Goal: Information Seeking & Learning: Learn about a topic

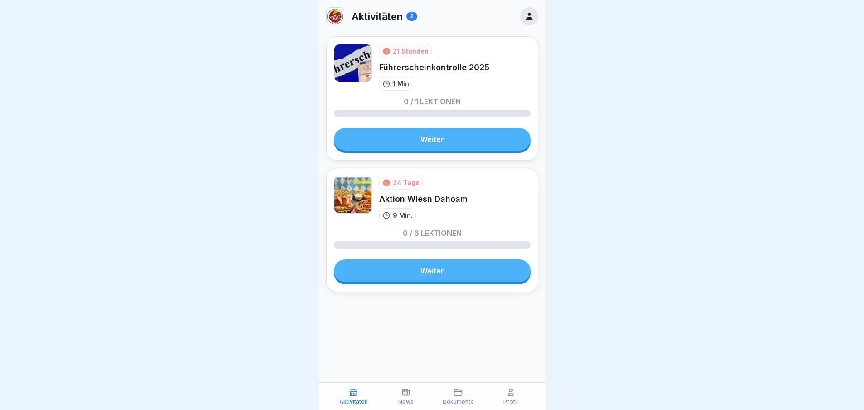
click at [454, 267] on link "Weiter" at bounding box center [432, 270] width 197 height 23
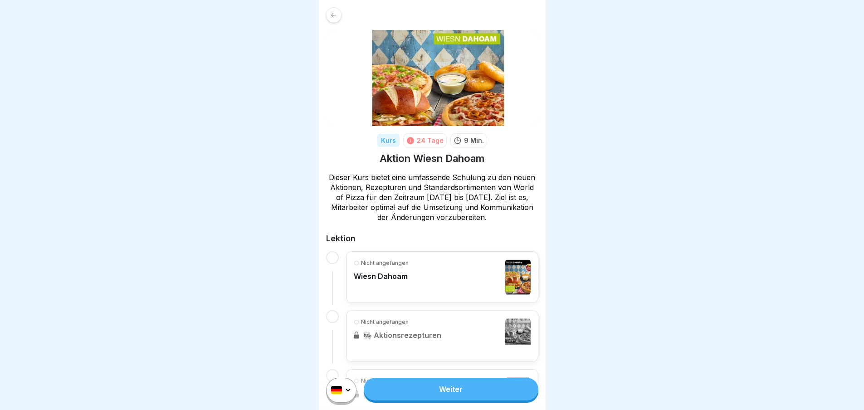
click at [448, 267] on div "Nicht angefangen Wiesn Dahoam" at bounding box center [442, 277] width 177 height 36
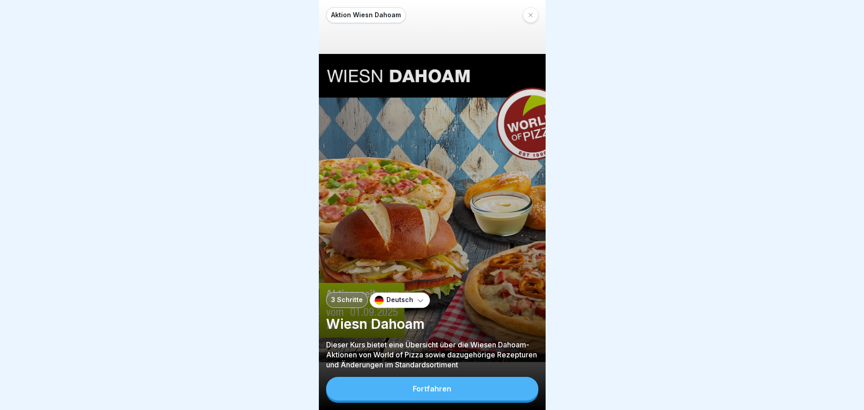
click at [452, 394] on button "Fortfahren" at bounding box center [432, 389] width 212 height 24
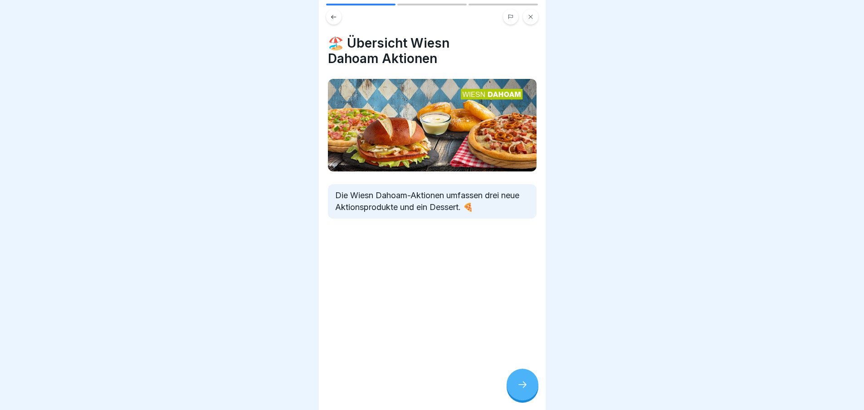
click at [520, 385] on div at bounding box center [522, 385] width 32 height 32
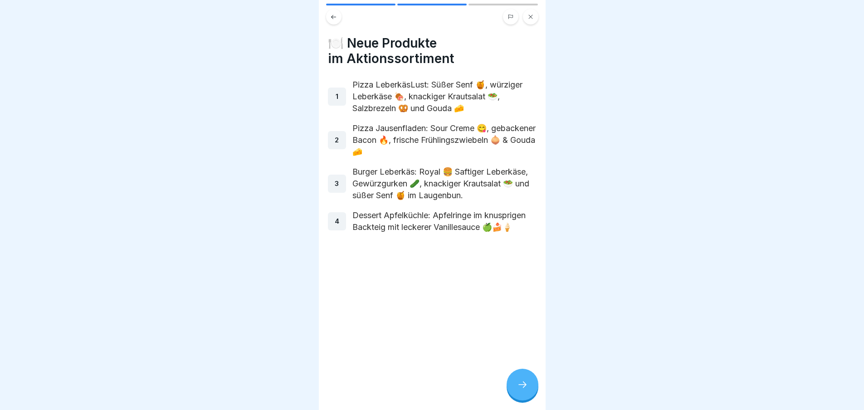
click at [520, 389] on icon at bounding box center [522, 384] width 11 height 11
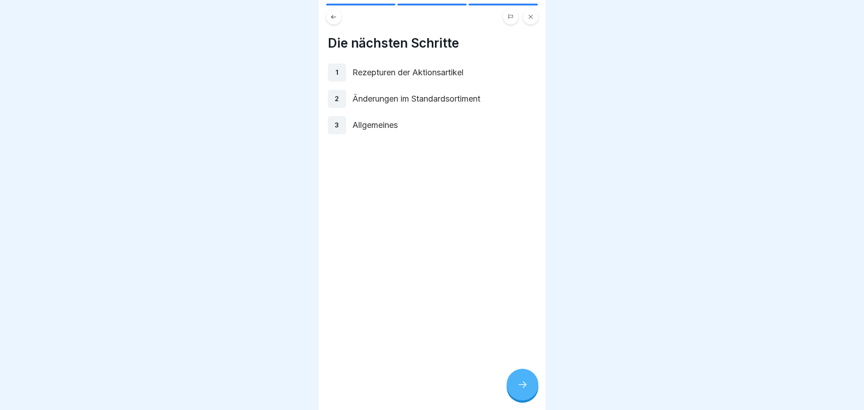
click at [523, 390] on icon at bounding box center [522, 384] width 11 height 11
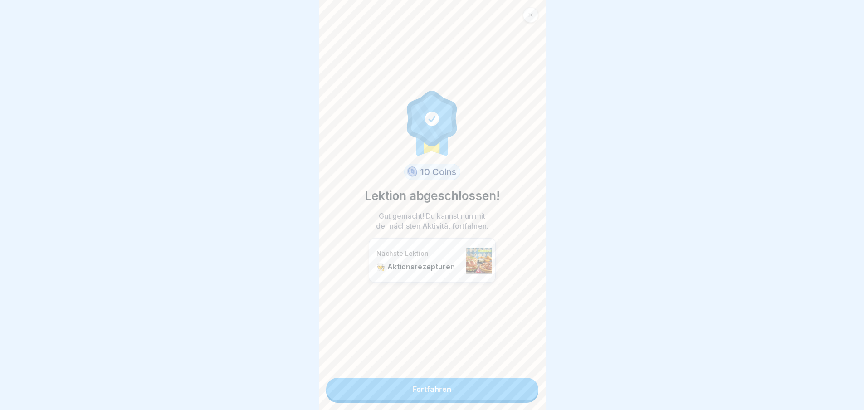
click at [526, 394] on link "Fortfahren" at bounding box center [432, 389] width 212 height 23
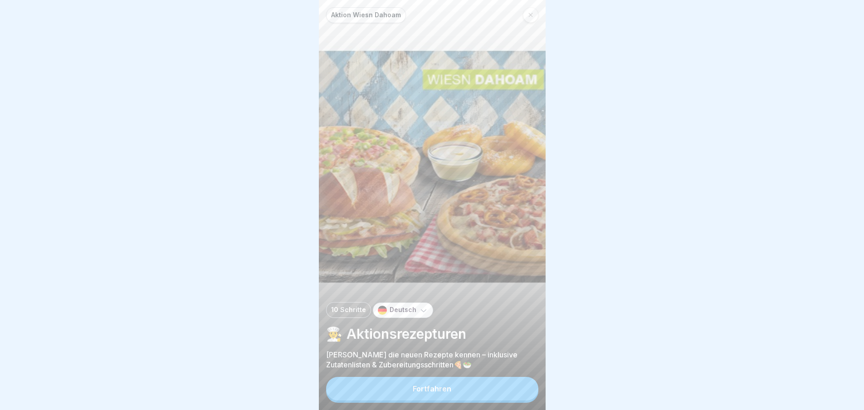
click at [509, 391] on button "Fortfahren" at bounding box center [432, 389] width 212 height 24
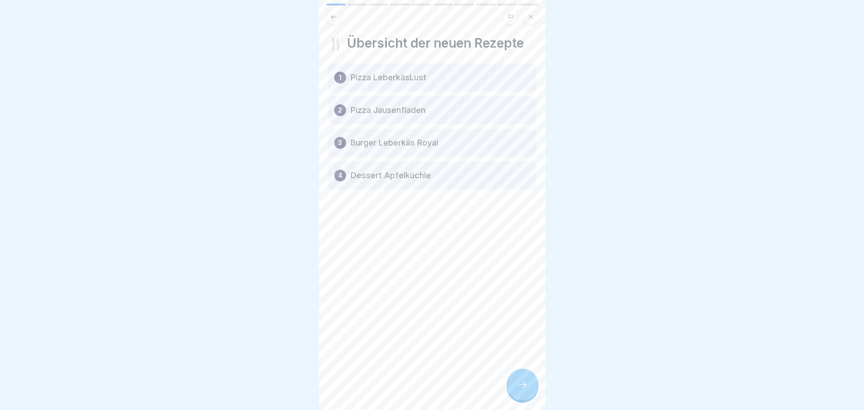
click at [532, 389] on div at bounding box center [522, 385] width 32 height 32
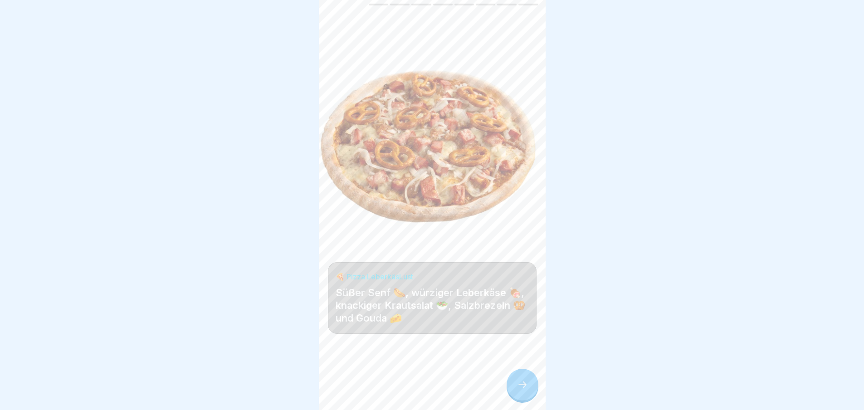
click at [525, 390] on icon at bounding box center [522, 384] width 11 height 11
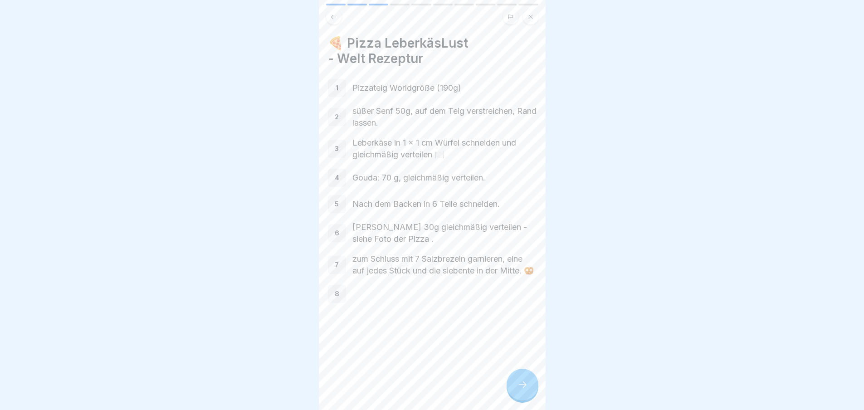
click at [525, 390] on icon at bounding box center [522, 384] width 11 height 11
click at [524, 390] on icon at bounding box center [522, 384] width 11 height 11
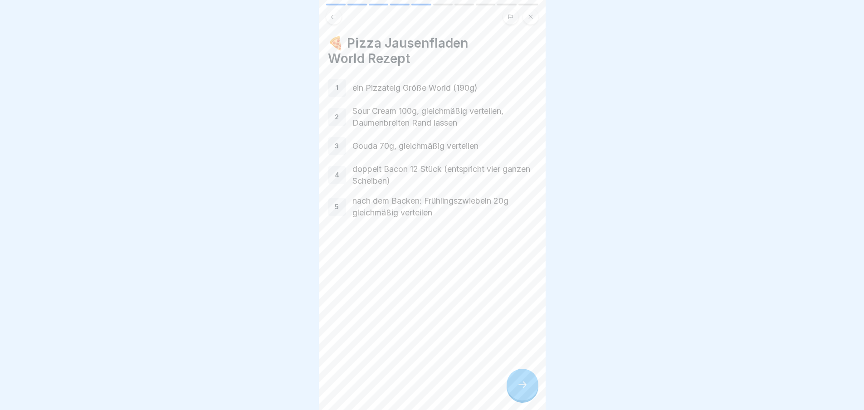
click at [526, 388] on icon at bounding box center [522, 384] width 8 height 6
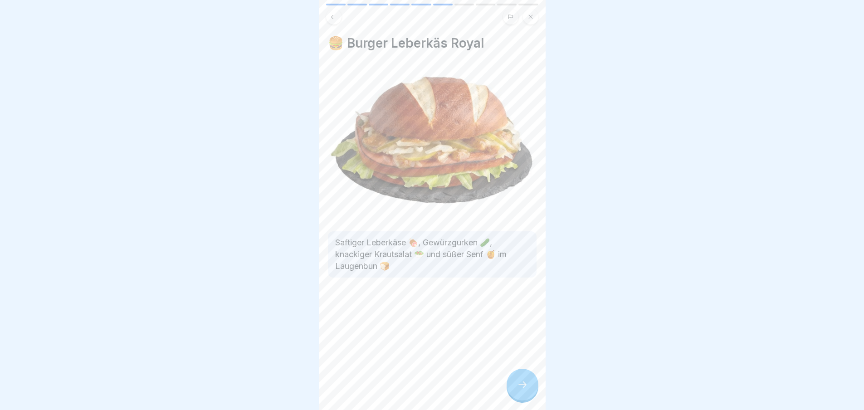
click at [526, 390] on icon at bounding box center [522, 384] width 11 height 11
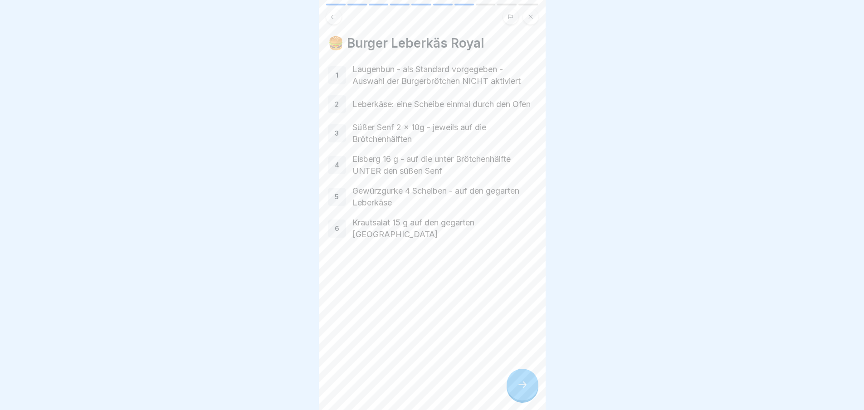
click at [528, 395] on div at bounding box center [522, 385] width 32 height 32
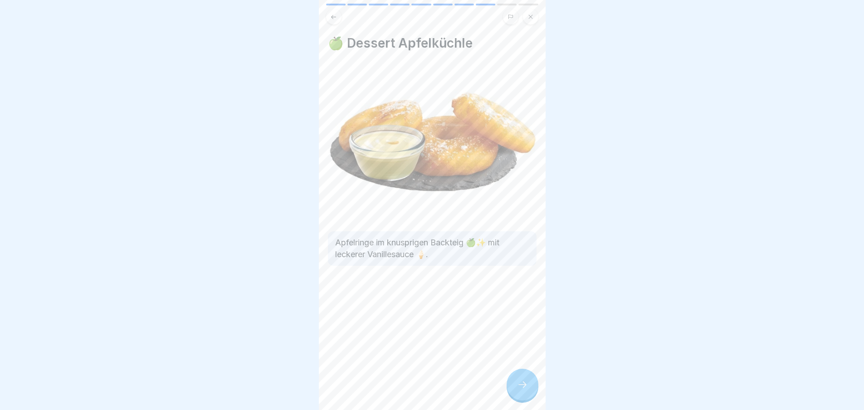
click at [527, 400] on div at bounding box center [522, 385] width 32 height 32
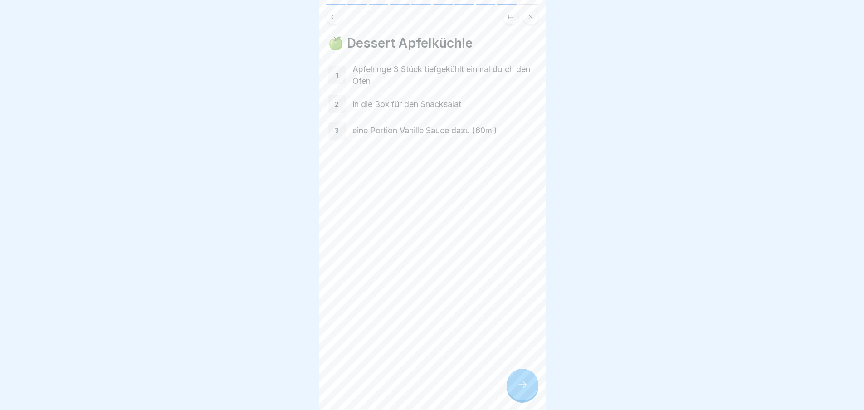
click at [531, 400] on div at bounding box center [522, 385] width 32 height 32
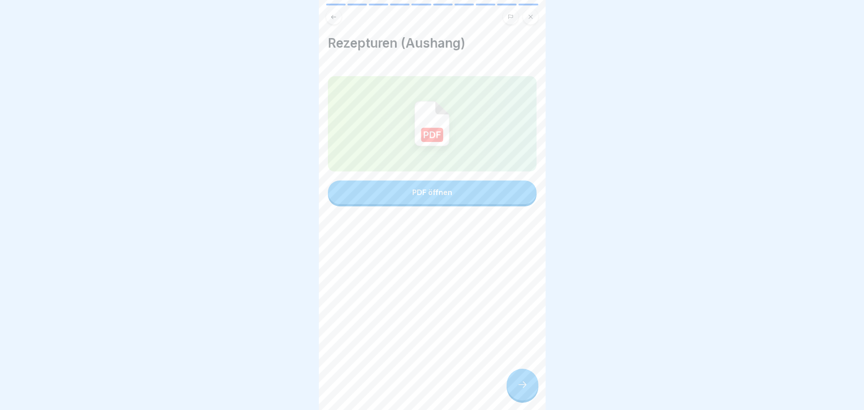
click at [526, 398] on div at bounding box center [522, 385] width 32 height 32
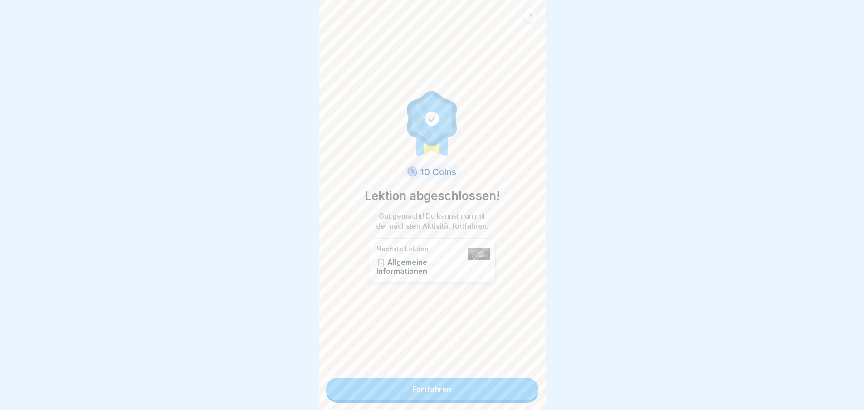
click at [516, 397] on link "Fortfahren" at bounding box center [432, 389] width 212 height 23
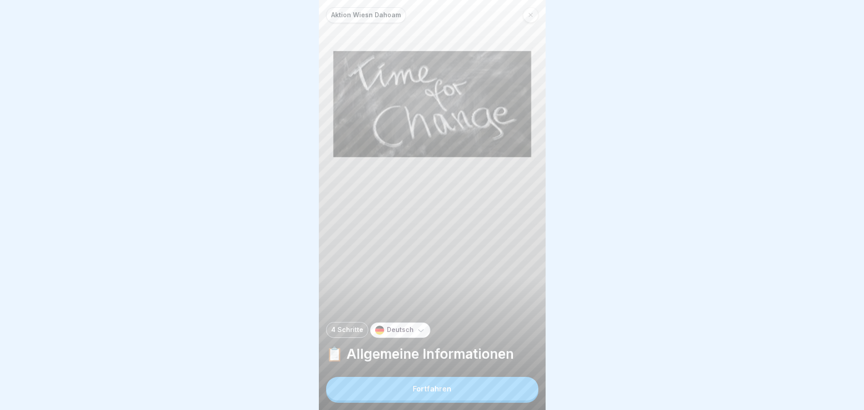
click at [514, 392] on button "Fortfahren" at bounding box center [432, 389] width 212 height 24
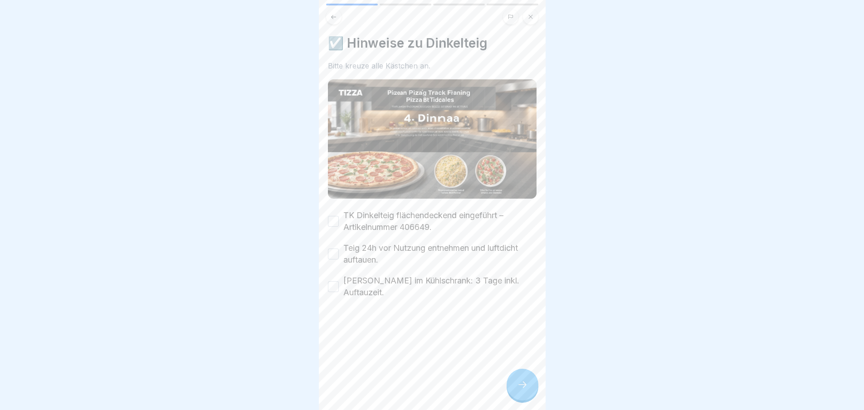
click at [524, 386] on icon at bounding box center [522, 384] width 11 height 11
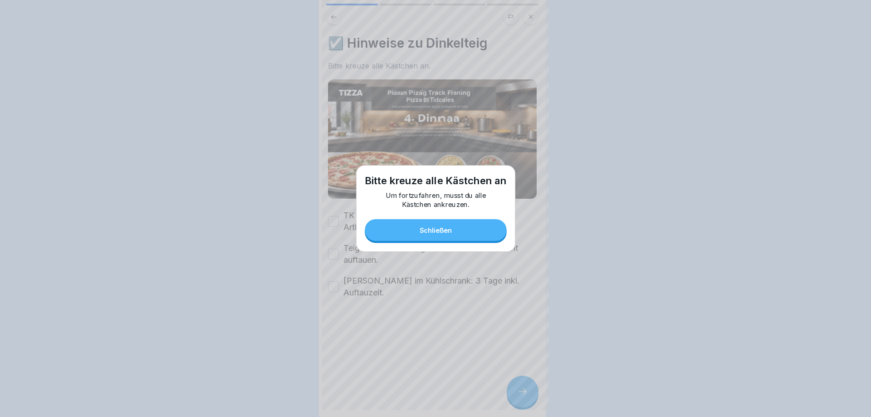
click at [523, 390] on div at bounding box center [435, 208] width 871 height 417
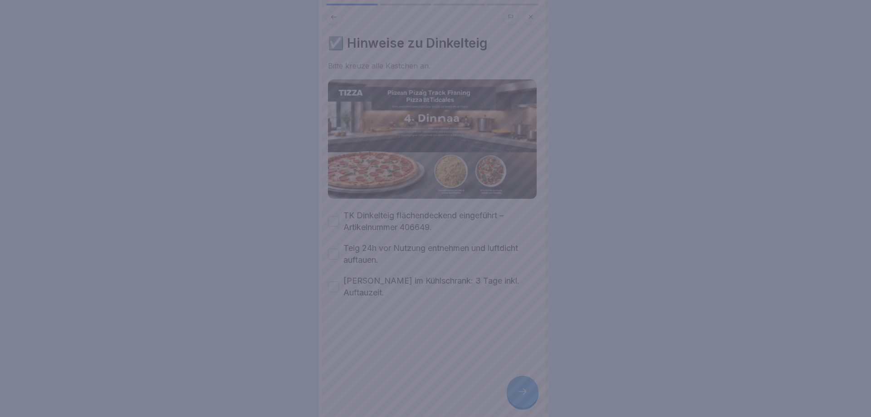
click at [522, 389] on div at bounding box center [435, 208] width 871 height 417
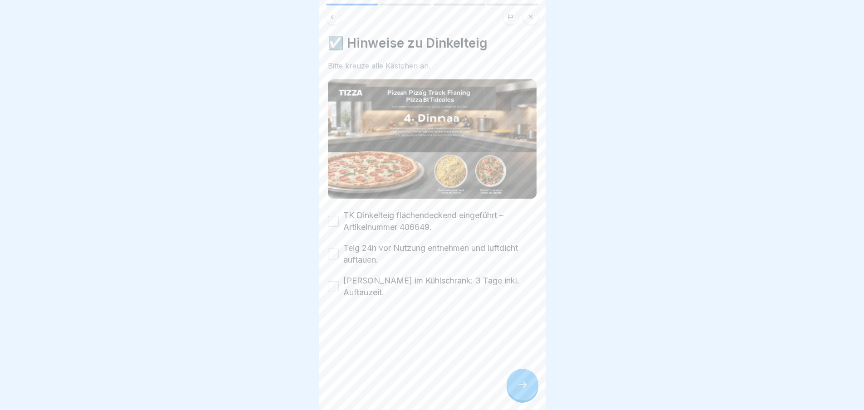
click at [338, 216] on button "TK Dinkelteig flächendeckend eingeführt – Artikelnummer 406649." at bounding box center [333, 221] width 11 height 11
click at [333, 248] on button "Teig 24h vor Nutzung entnehmen und luftdicht auftauen." at bounding box center [333, 253] width 11 height 11
click at [333, 281] on button "[PERSON_NAME] im Kühlschrank: 3 Tage inkl. Auftauzeit." at bounding box center [333, 286] width 11 height 11
click at [517, 386] on icon at bounding box center [522, 384] width 11 height 11
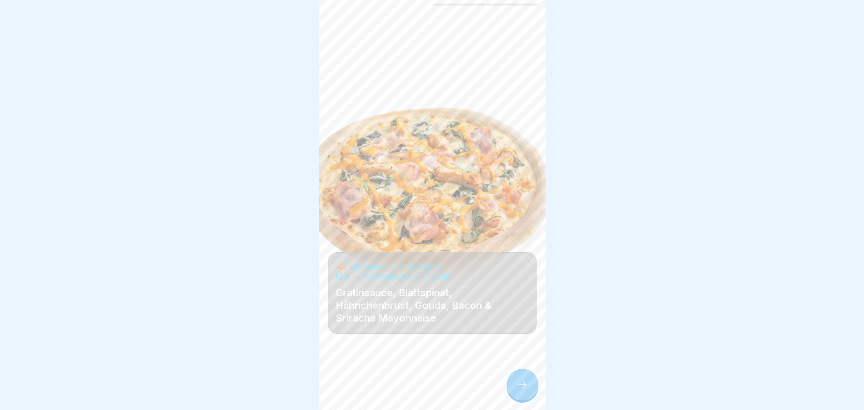
click at [527, 382] on div at bounding box center [522, 385] width 32 height 32
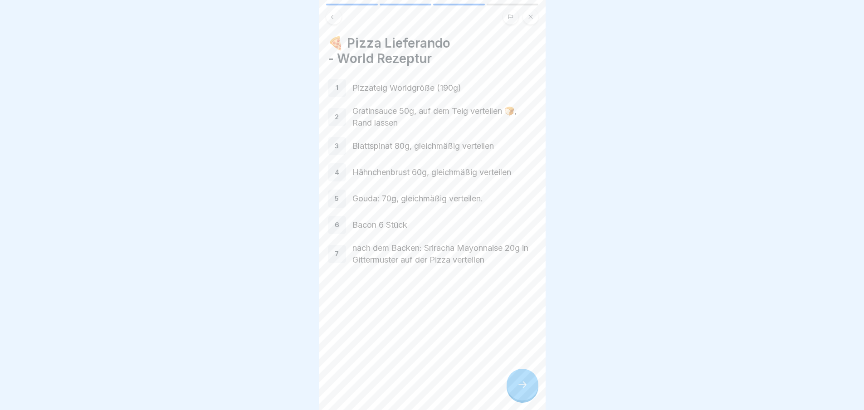
click at [523, 390] on icon at bounding box center [522, 384] width 11 height 11
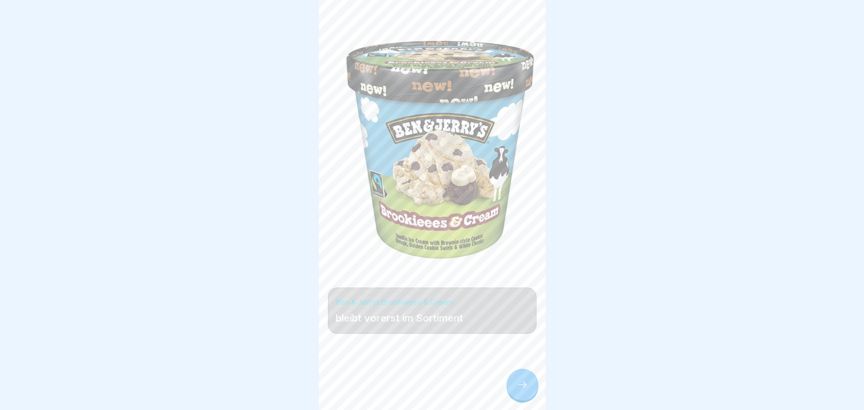
click at [525, 390] on icon at bounding box center [522, 384] width 11 height 11
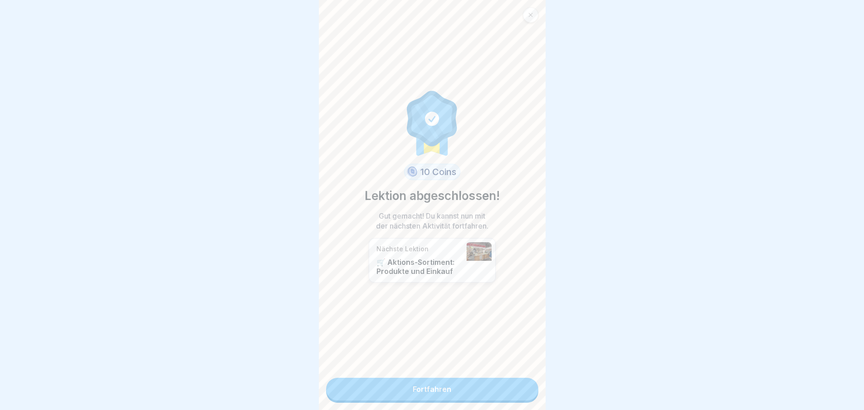
click at [526, 395] on link "Fortfahren" at bounding box center [432, 389] width 212 height 23
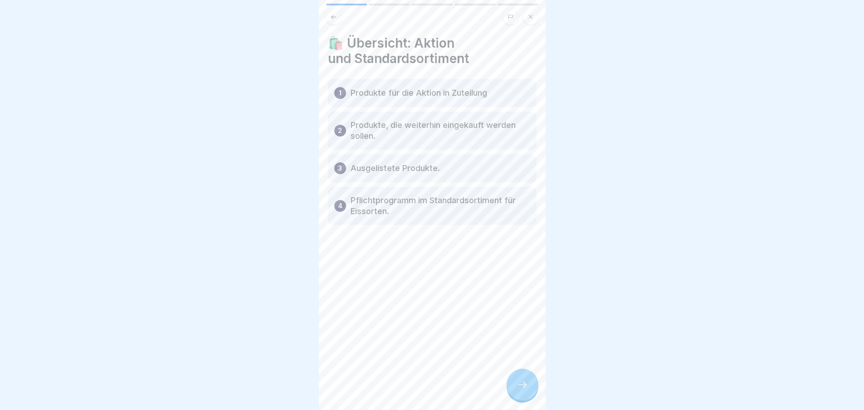
click at [524, 390] on icon at bounding box center [522, 384] width 11 height 11
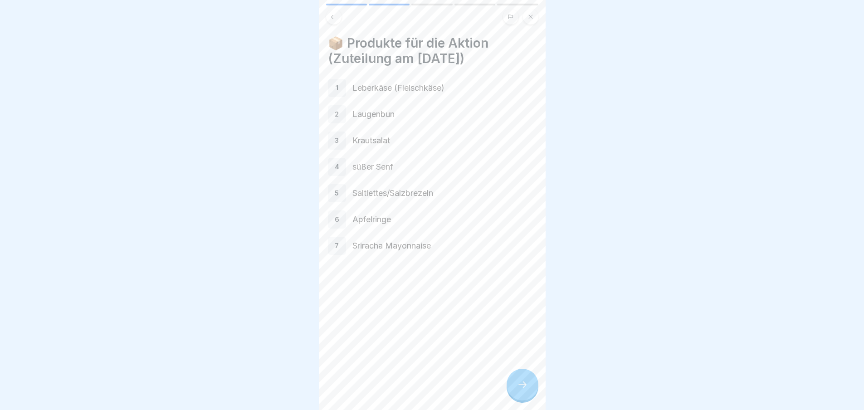
click at [528, 387] on div at bounding box center [522, 385] width 32 height 32
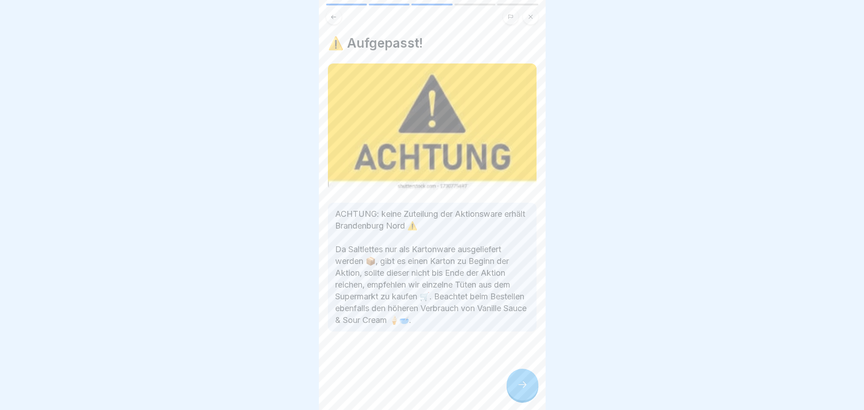
click at [526, 390] on icon at bounding box center [522, 384] width 11 height 11
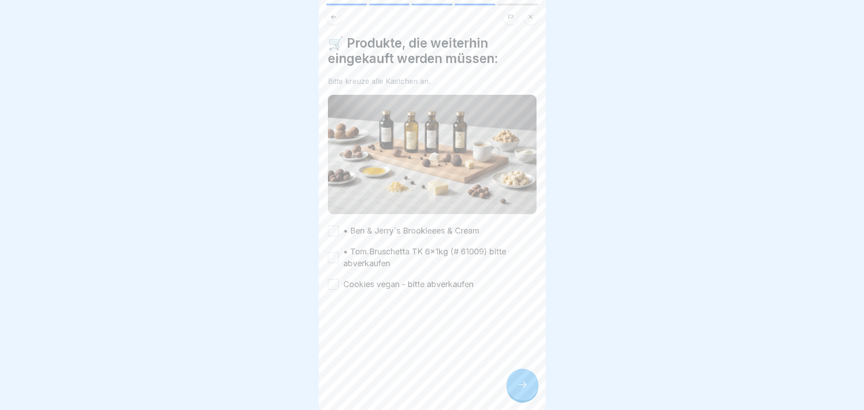
click at [525, 387] on icon at bounding box center [522, 384] width 11 height 11
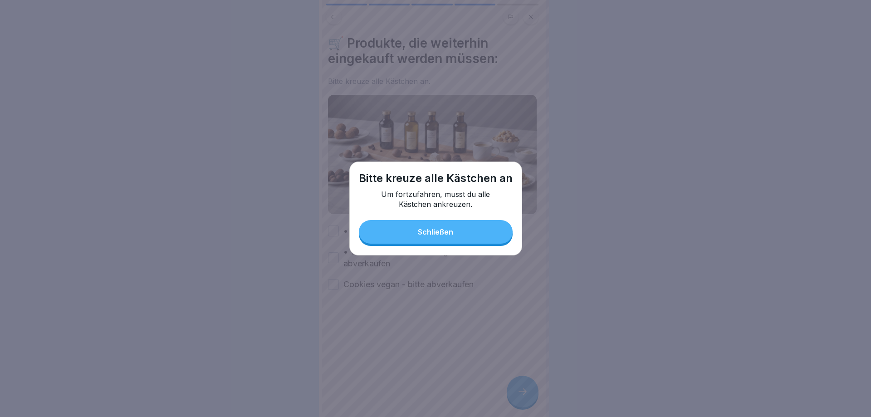
click at [458, 226] on button "Schließen" at bounding box center [436, 232] width 154 height 24
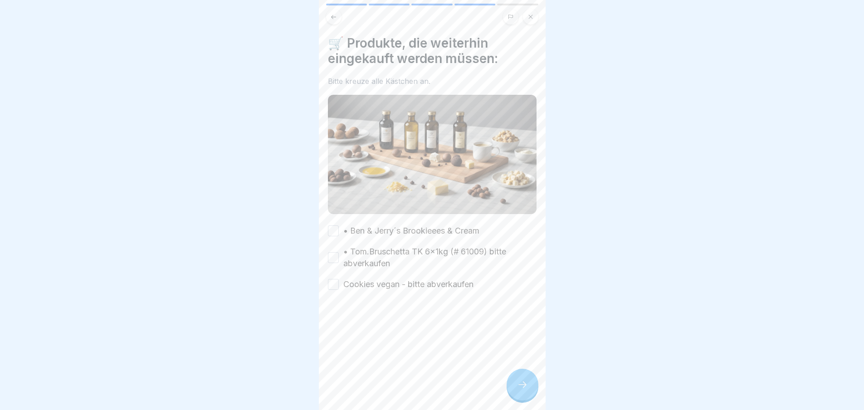
click at [334, 225] on button "• Ben & Jerry´s Brookieees & Cream" at bounding box center [333, 230] width 11 height 11
click at [333, 252] on button "• Tom.Bruschetta TK 6x1kg (# 61009) bitte abverkaufen" at bounding box center [333, 257] width 11 height 11
click at [333, 279] on button "Cookies vegan - bitte abverkaufen" at bounding box center [333, 284] width 11 height 11
click at [530, 400] on div at bounding box center [522, 385] width 32 height 32
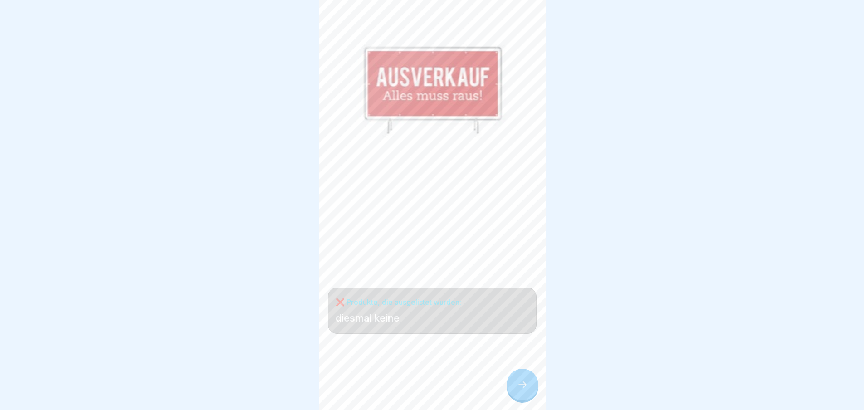
click at [526, 390] on icon at bounding box center [522, 384] width 11 height 11
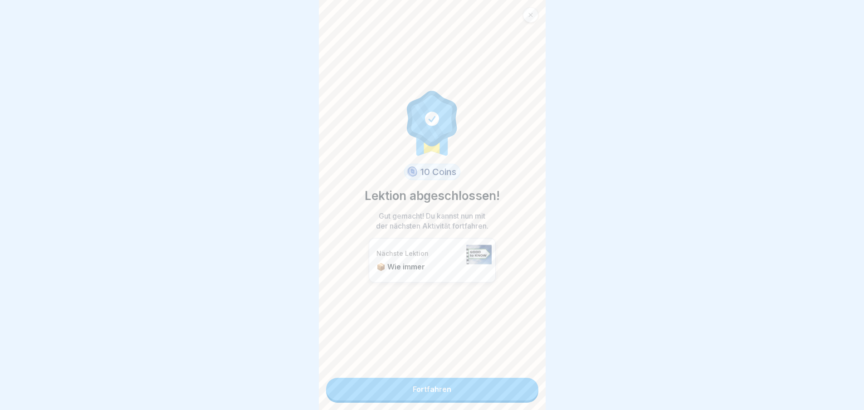
click at [515, 390] on link "Fortfahren" at bounding box center [432, 389] width 212 height 23
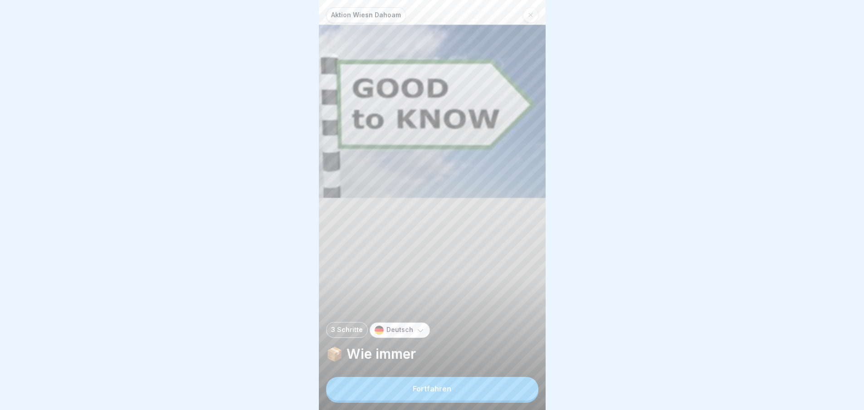
click at [501, 396] on button "Fortfahren" at bounding box center [432, 389] width 212 height 24
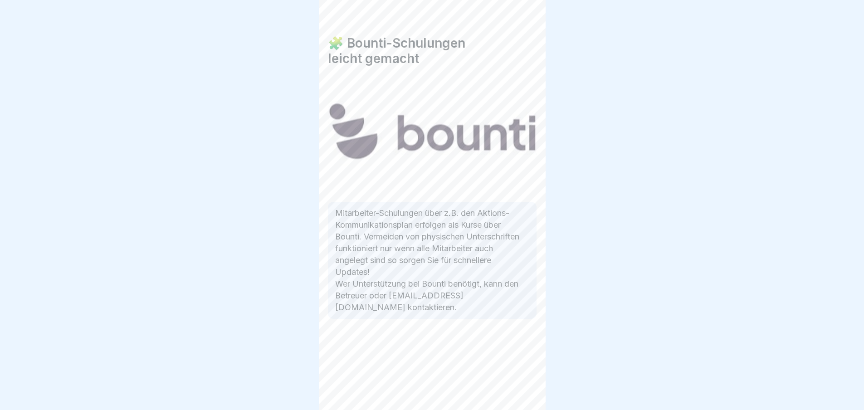
click at [514, 387] on div at bounding box center [522, 385] width 32 height 32
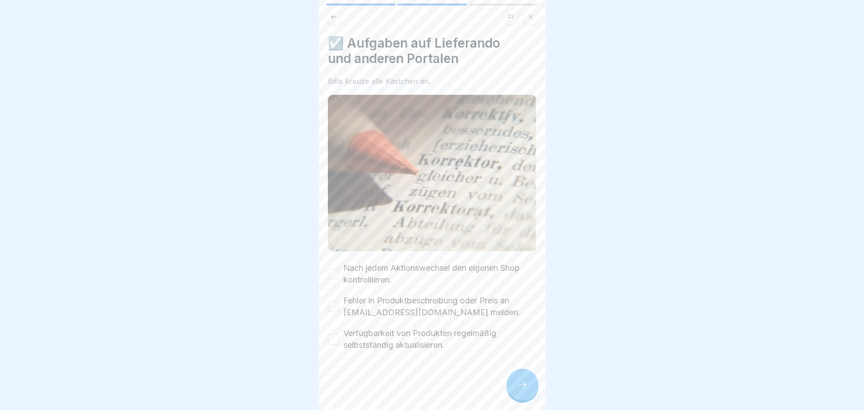
click at [526, 389] on icon at bounding box center [522, 384] width 11 height 11
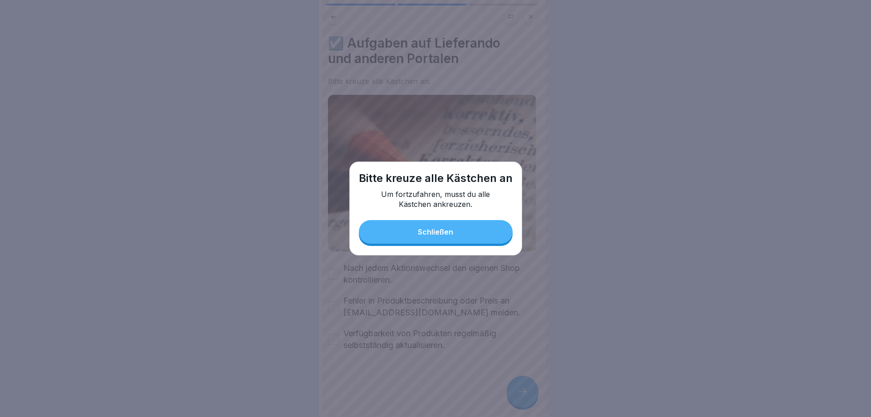
click at [457, 233] on button "Schließen" at bounding box center [436, 232] width 154 height 24
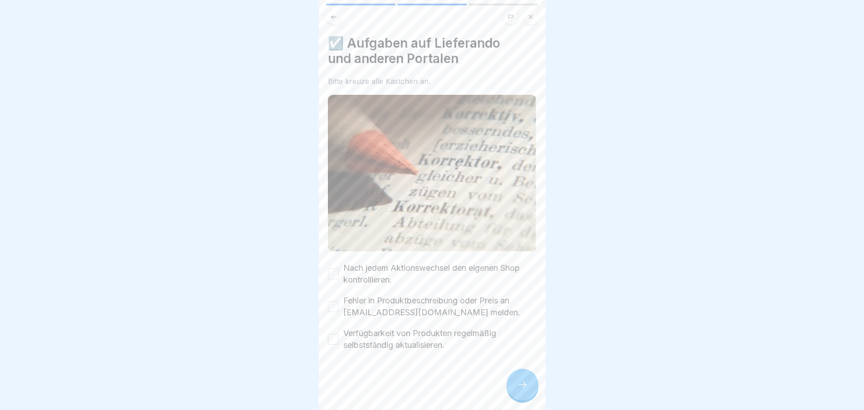
click at [375, 262] on label "Nach jedem Aktionswechsel den eigenen Shop kontrollieren." at bounding box center [439, 274] width 193 height 24
click at [339, 268] on button "Nach jedem Aktionswechsel den eigenen Shop kontrollieren." at bounding box center [333, 273] width 11 height 11
click at [330, 283] on div "Nach jedem Aktionswechsel den eigenen Shop kontrollieren. Fehler in Produktbesc…" at bounding box center [432, 306] width 209 height 89
click at [333, 301] on button "Fehler in Produktbeschreibung oder Preis an [EMAIL_ADDRESS][DOMAIN_NAME] melden." at bounding box center [333, 306] width 11 height 11
click at [333, 334] on button "Verfügbarkeit von Produkten regelmäßig selbstständig aktualisieren." at bounding box center [333, 339] width 11 height 11
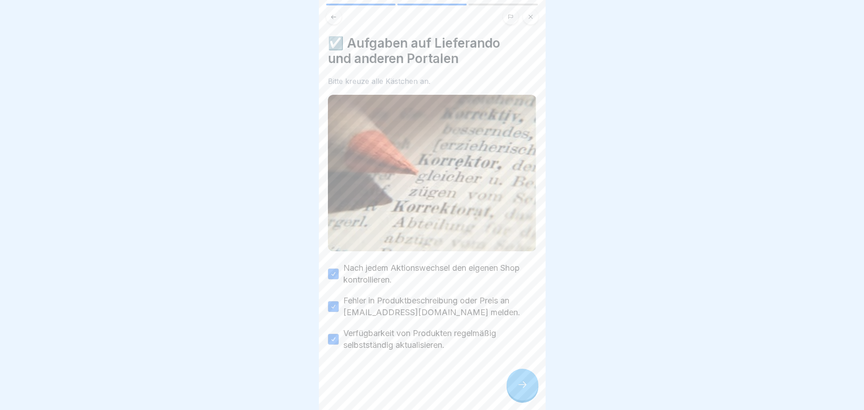
click at [521, 389] on icon at bounding box center [522, 384] width 11 height 11
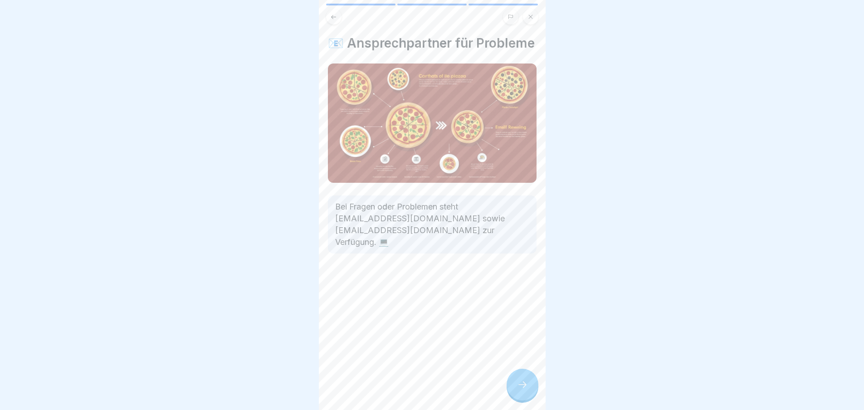
click at [521, 388] on icon at bounding box center [522, 384] width 11 height 11
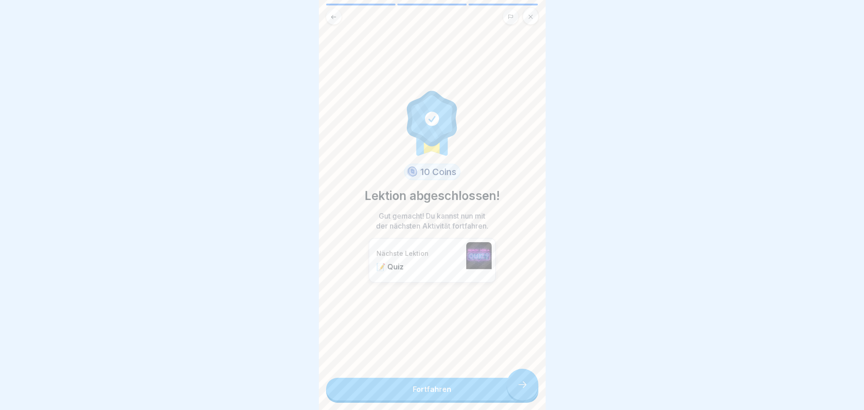
click at [520, 392] on link "Fortfahren" at bounding box center [432, 389] width 212 height 23
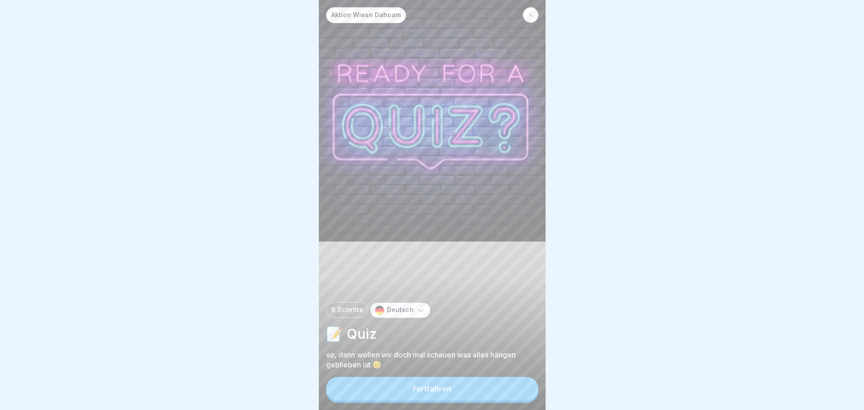
click at [446, 393] on div "Fortfahren" at bounding box center [432, 389] width 39 height 8
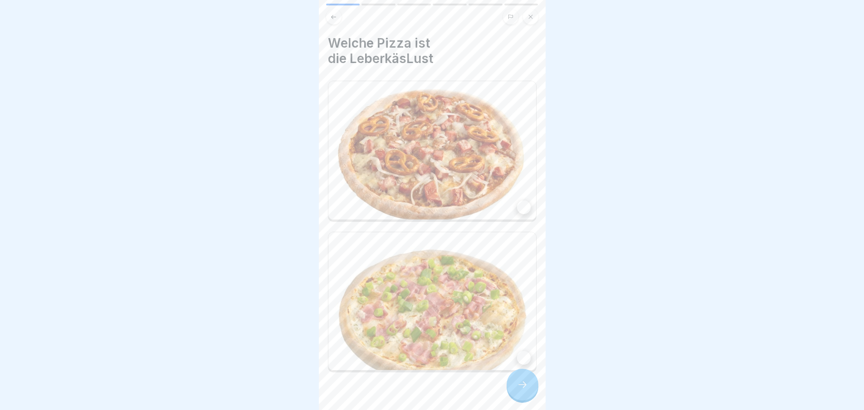
scroll to position [10, 0]
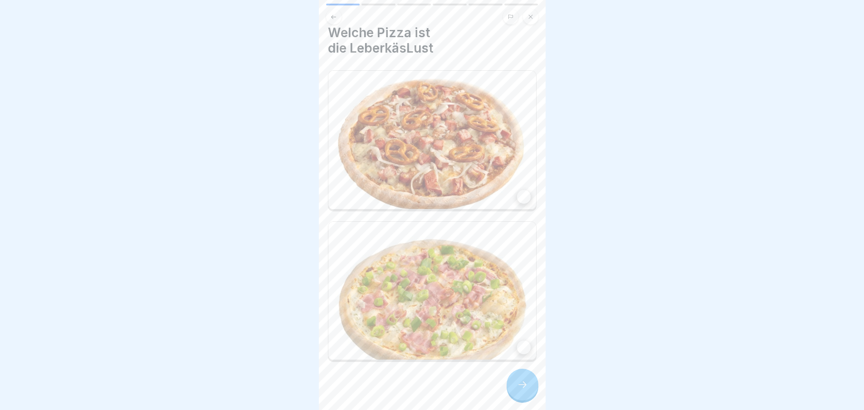
click at [507, 191] on img at bounding box center [432, 140] width 208 height 138
click at [524, 399] on div at bounding box center [522, 385] width 32 height 32
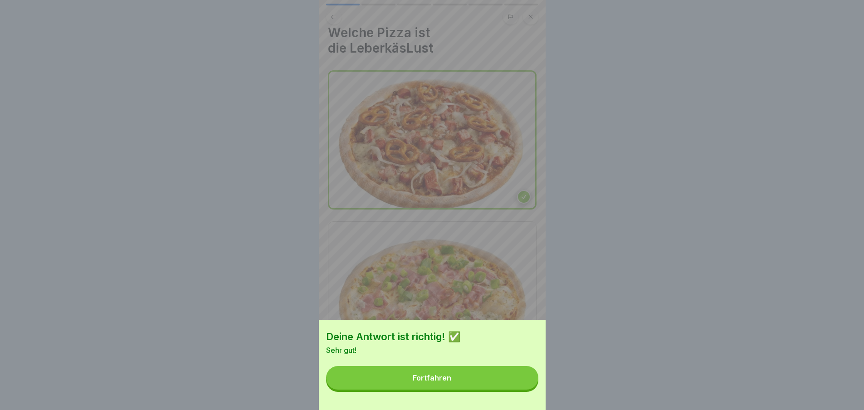
click at [513, 383] on button "Fortfahren" at bounding box center [432, 378] width 212 height 24
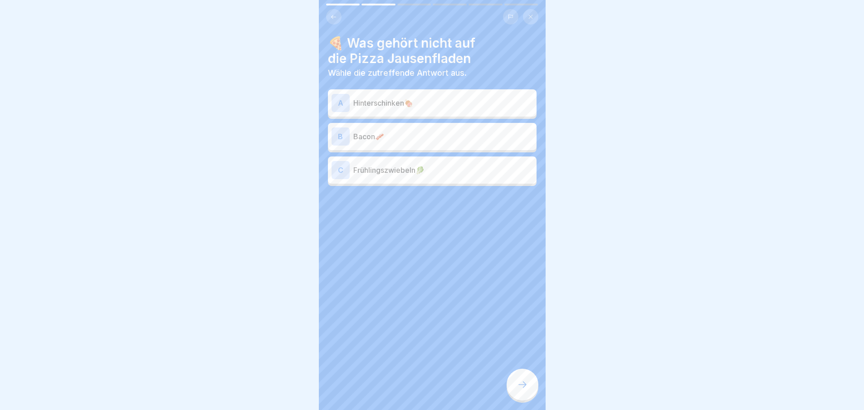
click at [468, 95] on div "A Hinterschinken🍖" at bounding box center [431, 103] width 201 height 18
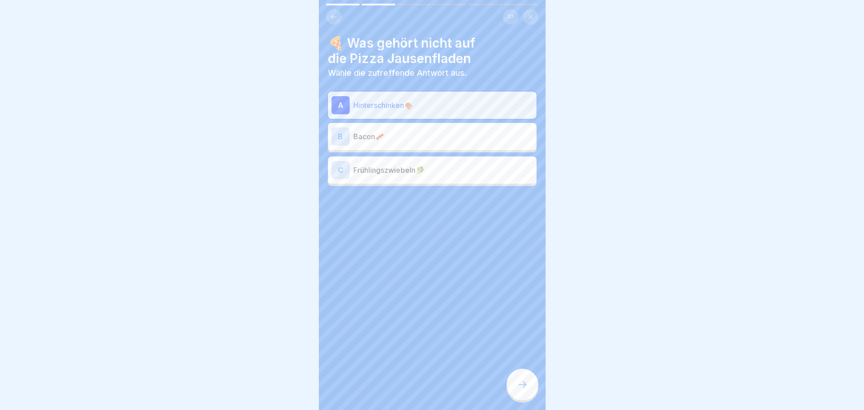
click at [528, 380] on div at bounding box center [522, 385] width 32 height 32
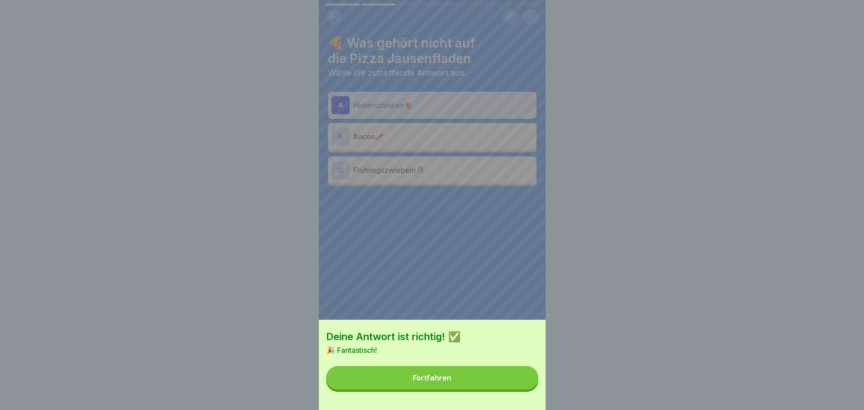
click at [480, 374] on button "Fortfahren" at bounding box center [432, 378] width 212 height 24
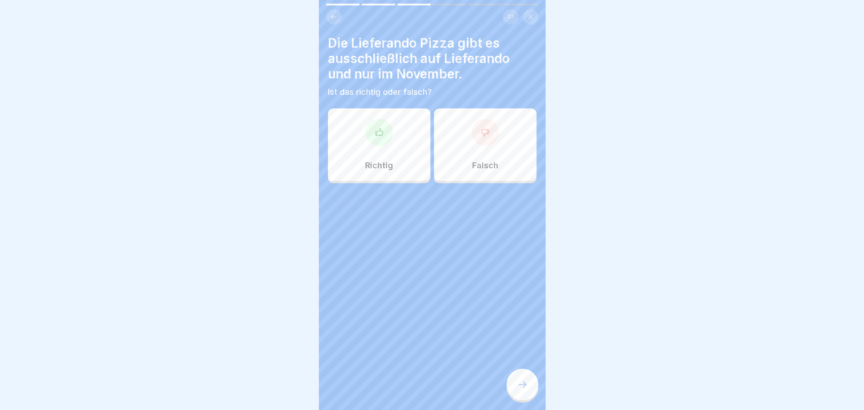
click at [379, 158] on div "Richtig" at bounding box center [379, 144] width 102 height 73
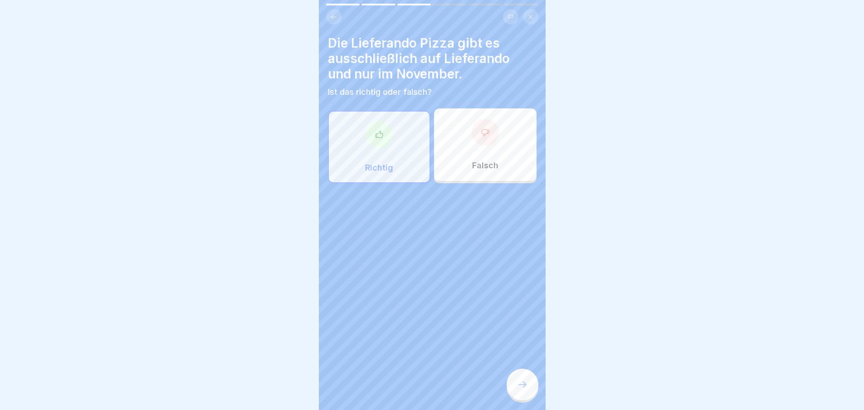
click at [526, 389] on icon at bounding box center [522, 384] width 11 height 11
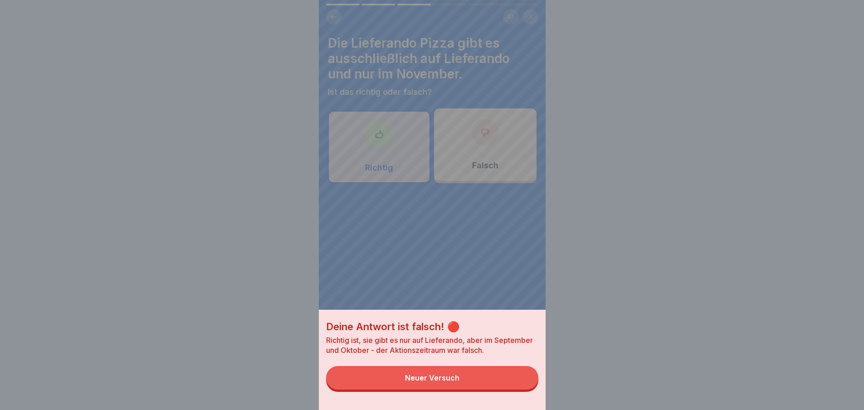
click at [458, 374] on button "Neuer Versuch" at bounding box center [432, 378] width 212 height 24
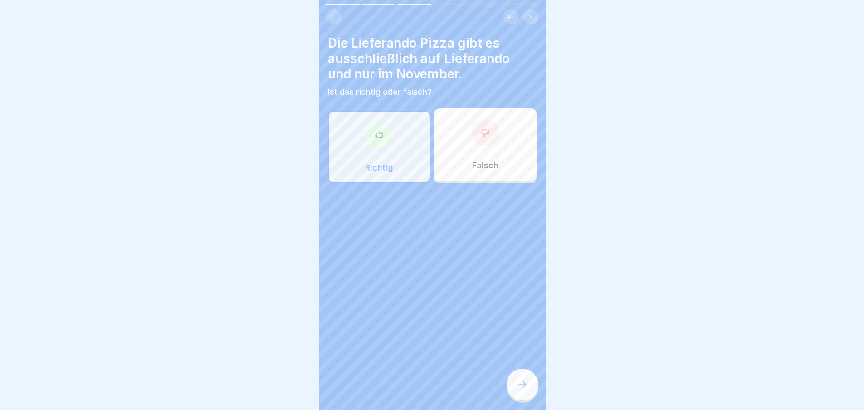
click at [487, 158] on div "Falsch" at bounding box center [485, 144] width 102 height 73
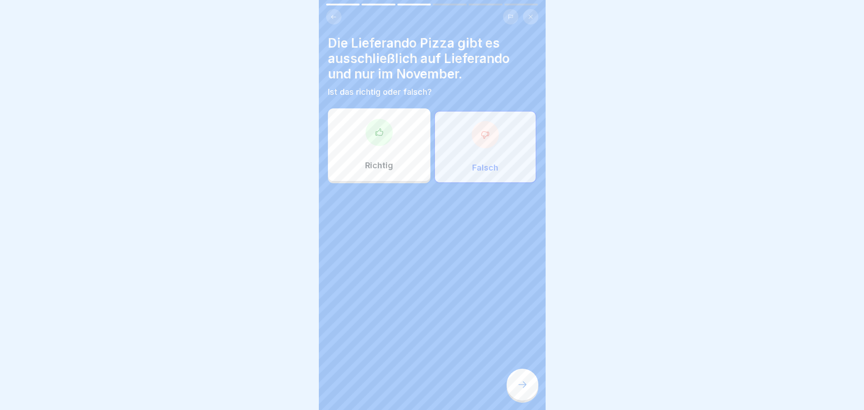
click at [524, 399] on div at bounding box center [522, 385] width 32 height 32
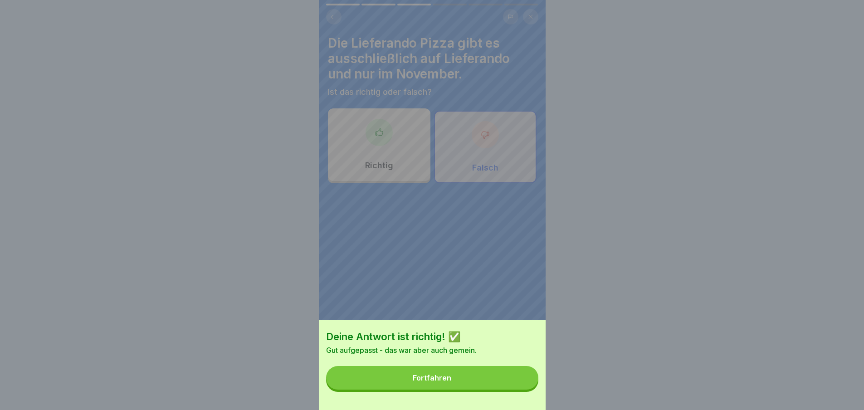
click at [504, 375] on button "Fortfahren" at bounding box center [432, 378] width 212 height 24
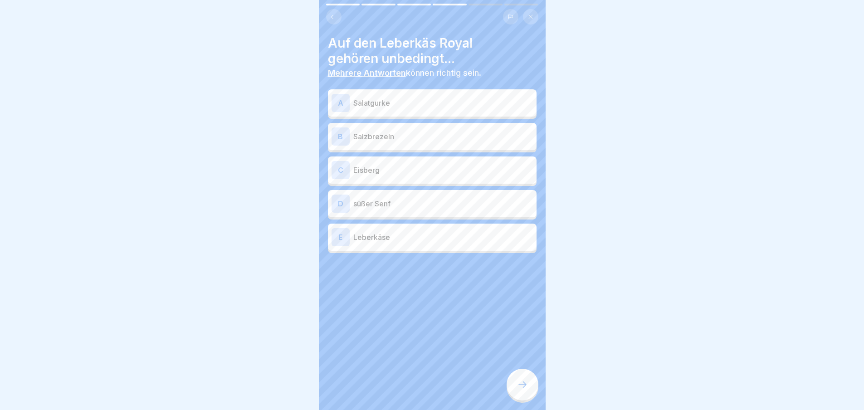
click at [432, 100] on p "Salatgurke" at bounding box center [443, 102] width 180 height 11
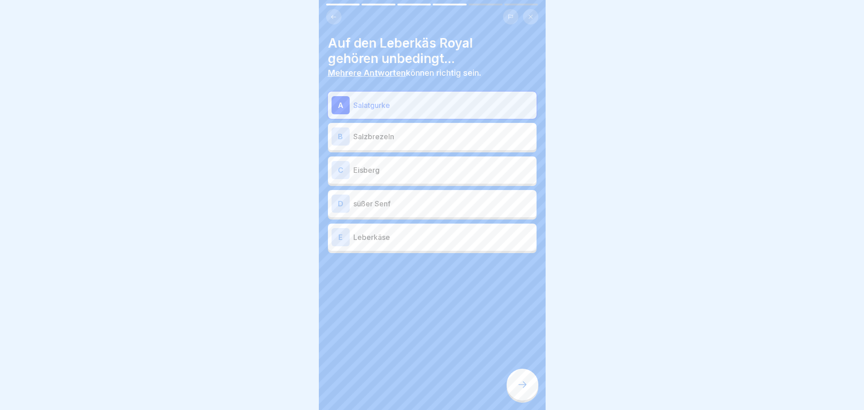
click at [522, 384] on div at bounding box center [522, 385] width 32 height 32
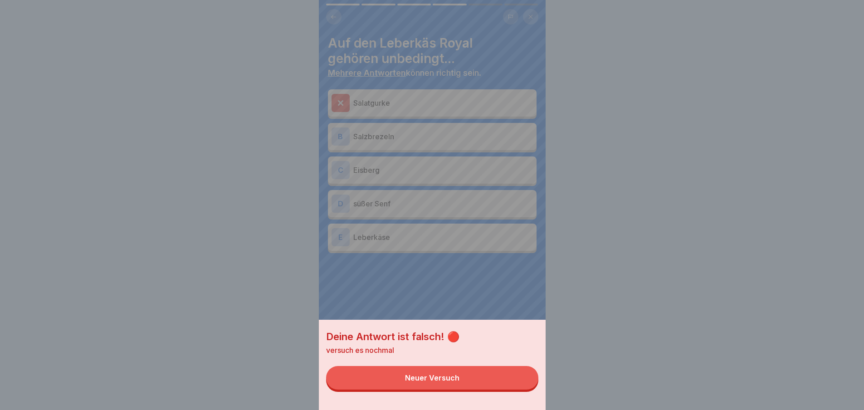
click at [512, 378] on button "Neuer Versuch" at bounding box center [432, 378] width 212 height 24
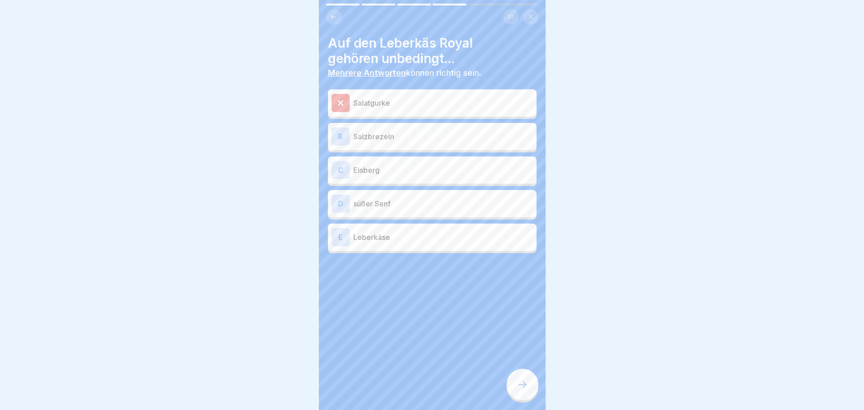
click at [458, 125] on div "B Salzbrezeln" at bounding box center [432, 136] width 209 height 27
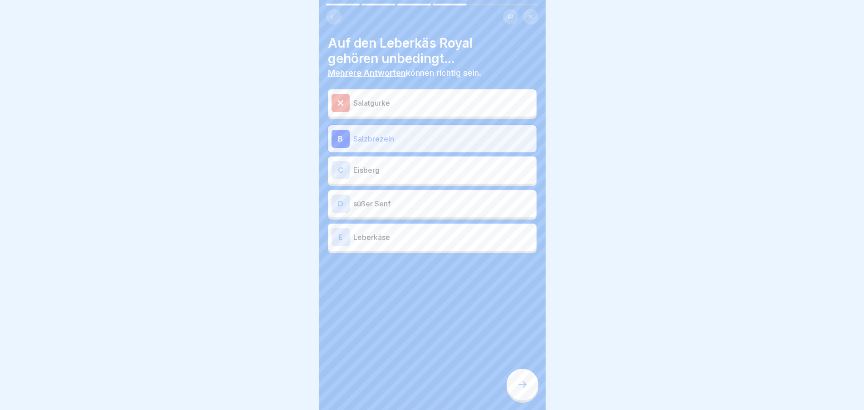
click at [523, 379] on div at bounding box center [522, 385] width 32 height 32
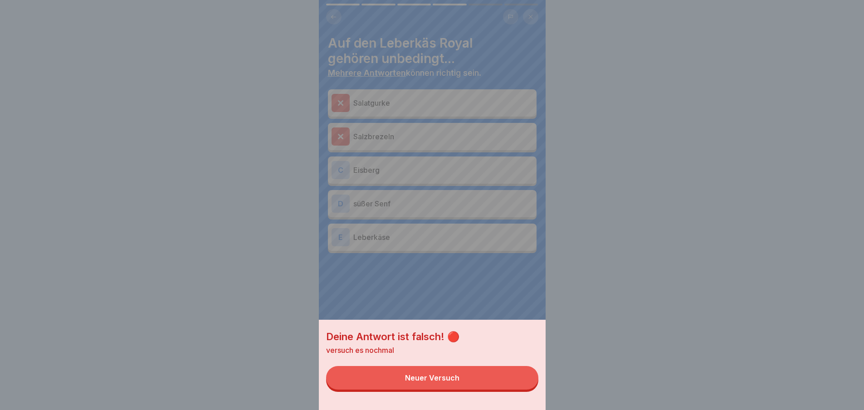
click at [458, 379] on button "Neuer Versuch" at bounding box center [432, 378] width 212 height 24
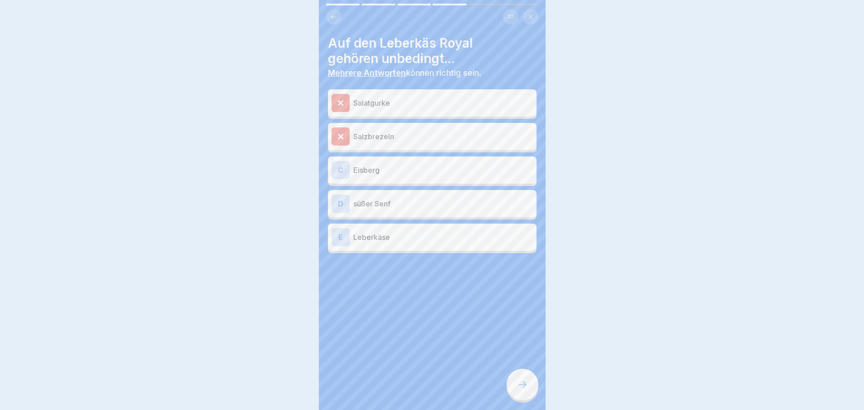
click at [437, 166] on p "Eisberg" at bounding box center [443, 170] width 180 height 11
click at [529, 383] on div at bounding box center [522, 385] width 32 height 32
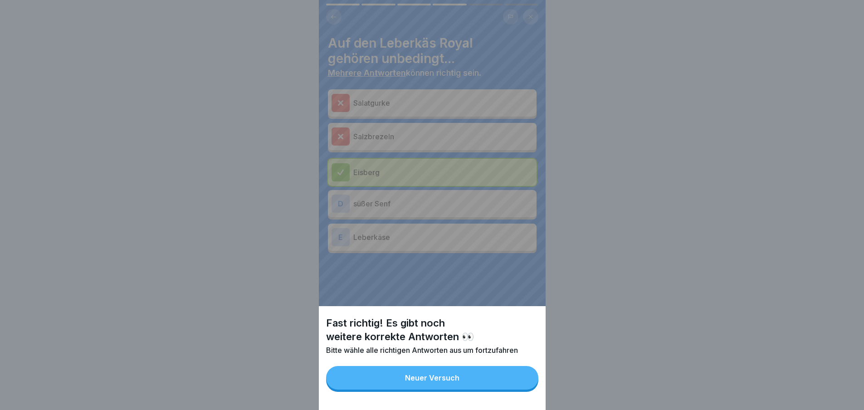
scroll to position [7, 0]
click at [442, 185] on div "Fast richtig! Es gibt noch weitere korrekte Antworten 👀 Bitte wähle alle richti…" at bounding box center [432, 205] width 227 height 410
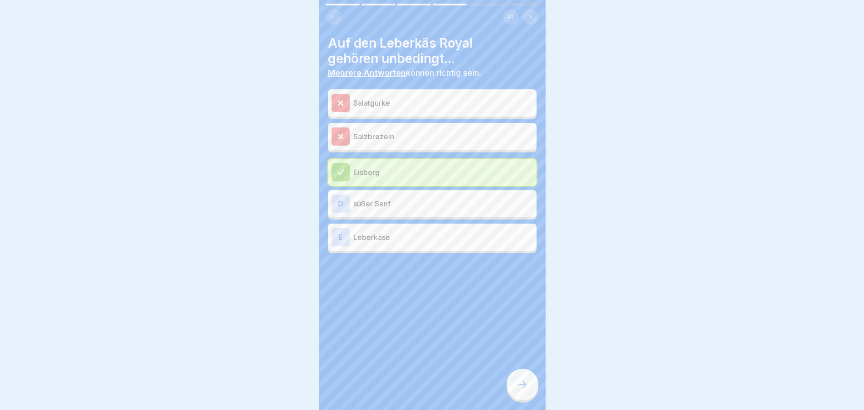
click at [432, 232] on p "Leberkäse" at bounding box center [443, 237] width 180 height 11
click at [522, 377] on div at bounding box center [522, 385] width 32 height 32
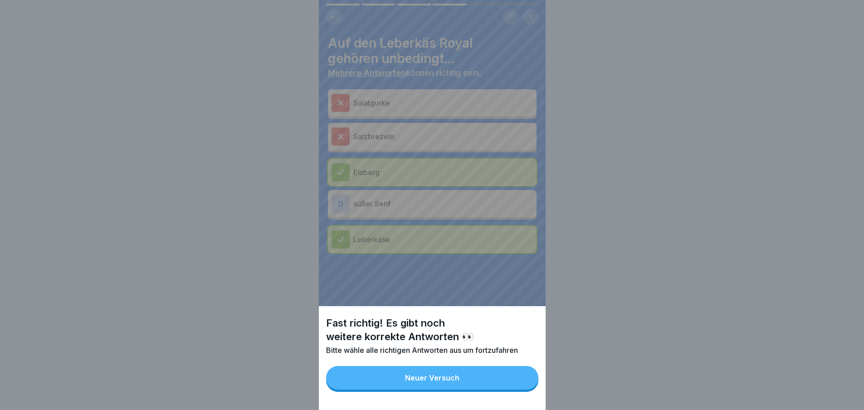
click at [472, 375] on button "Neuer Versuch" at bounding box center [432, 378] width 212 height 24
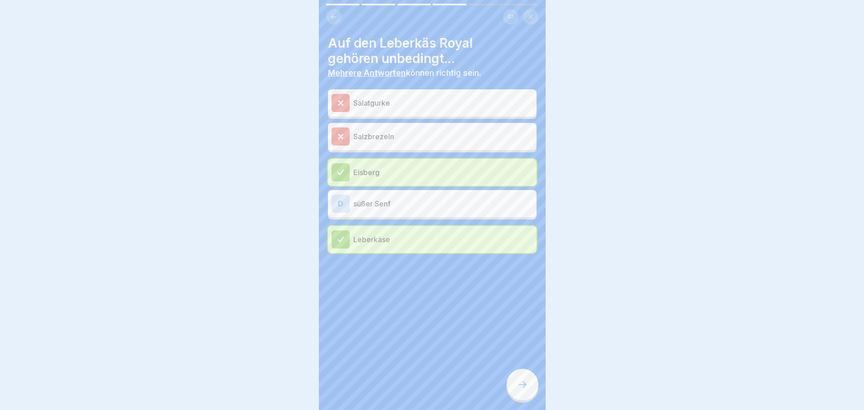
click at [435, 195] on div "D süßer Senf" at bounding box center [431, 204] width 201 height 18
click at [523, 378] on div at bounding box center [522, 385] width 32 height 32
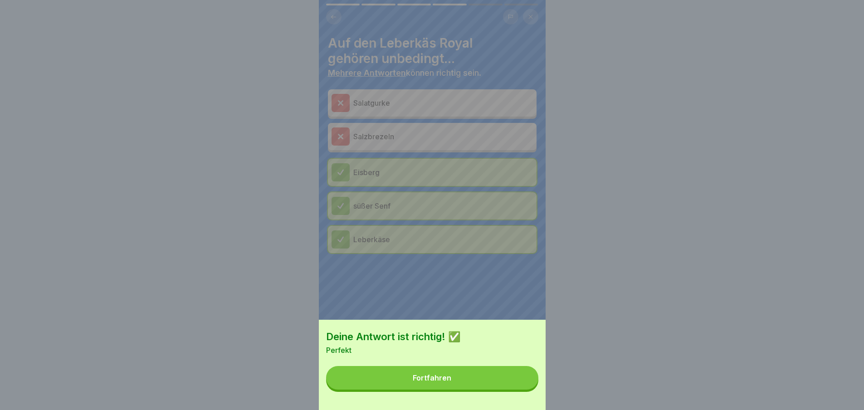
click at [521, 379] on button "Fortfahren" at bounding box center [432, 378] width 212 height 24
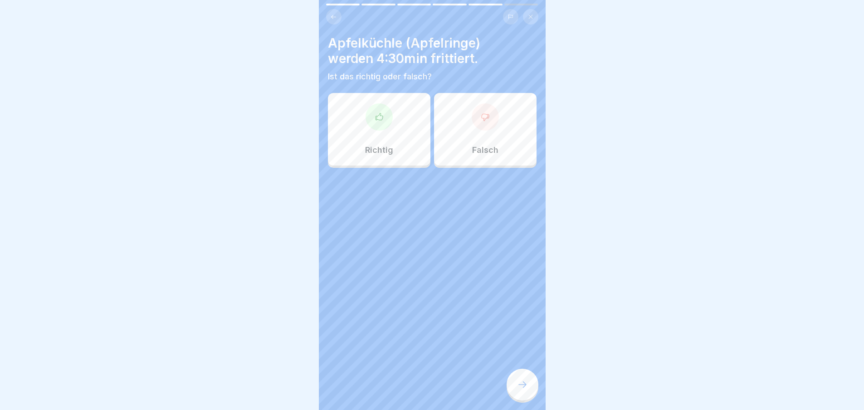
click at [480, 134] on div "Falsch" at bounding box center [485, 129] width 102 height 73
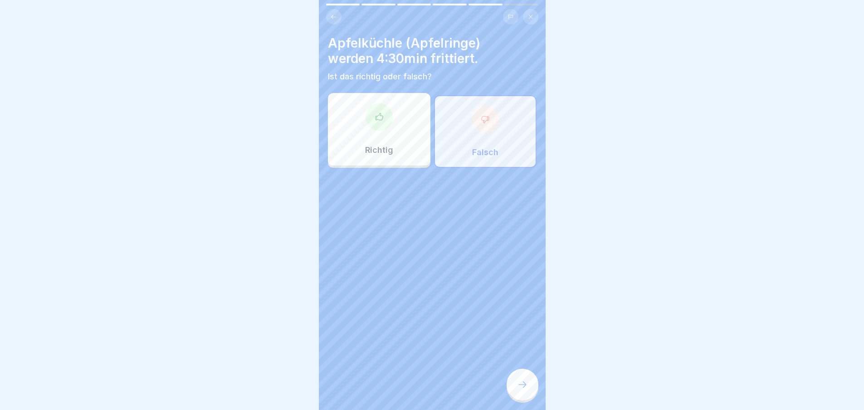
click at [522, 385] on icon at bounding box center [522, 384] width 8 height 6
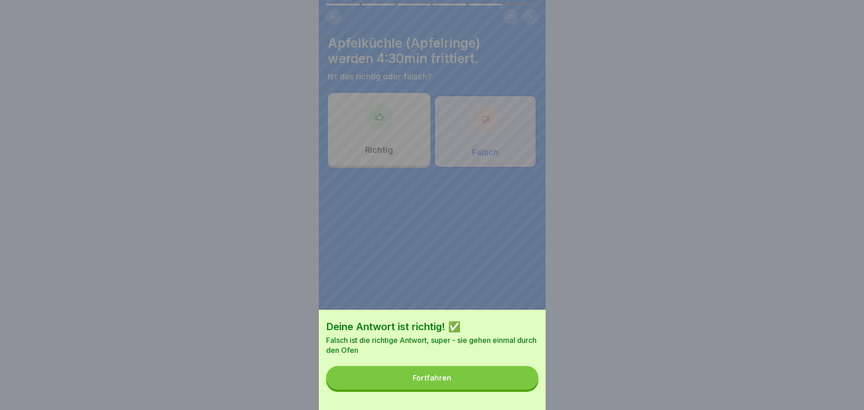
click at [505, 383] on button "Fortfahren" at bounding box center [432, 378] width 212 height 24
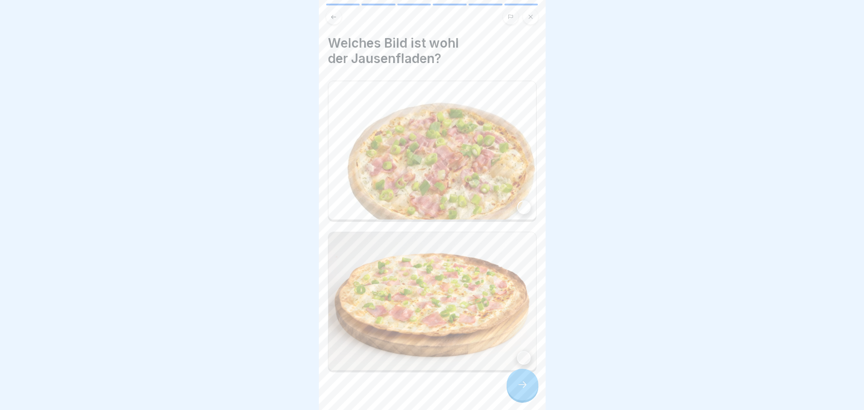
click at [507, 193] on img at bounding box center [432, 150] width 208 height 138
click at [525, 377] on div at bounding box center [522, 385] width 32 height 32
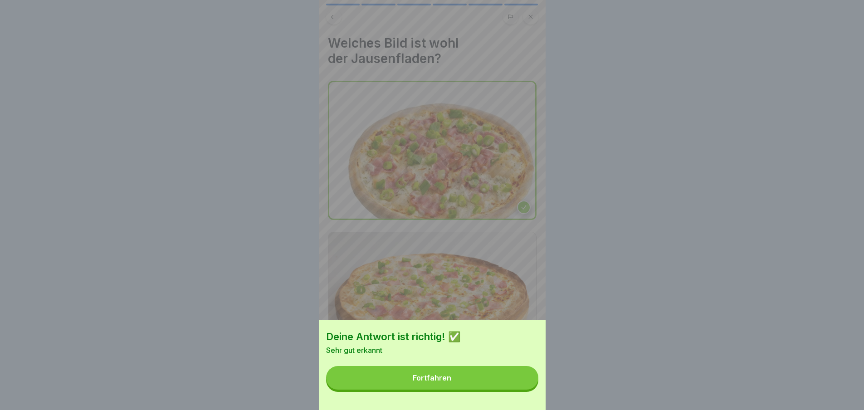
click at [520, 375] on button "Fortfahren" at bounding box center [432, 378] width 212 height 24
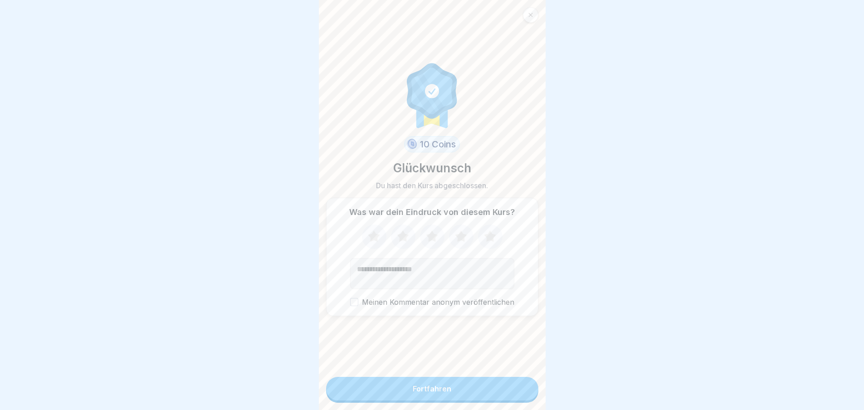
click at [494, 225] on icon at bounding box center [490, 237] width 24 height 24
click at [486, 385] on button "Fortfahren" at bounding box center [432, 389] width 212 height 24
